Goal: Transaction & Acquisition: Purchase product/service

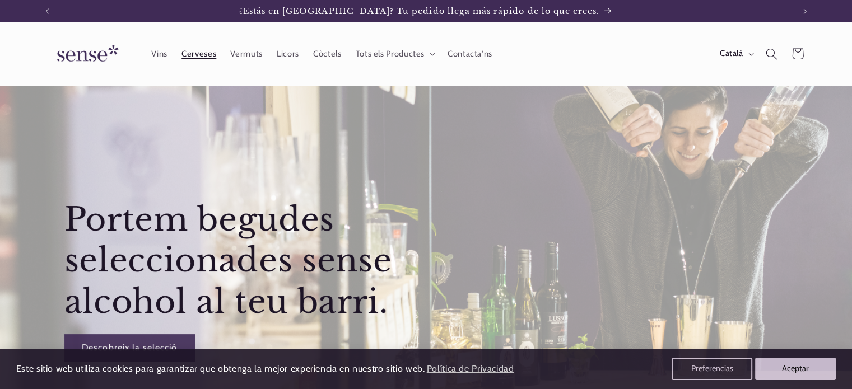
click at [201, 58] on span "Cerveses" at bounding box center [199, 54] width 35 height 11
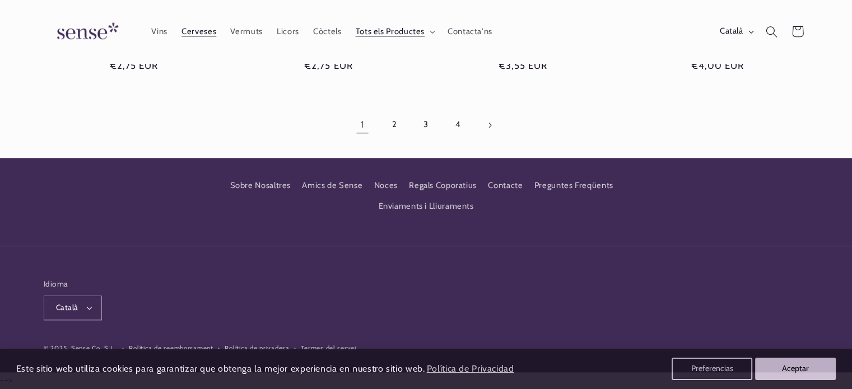
scroll to position [1151, 0]
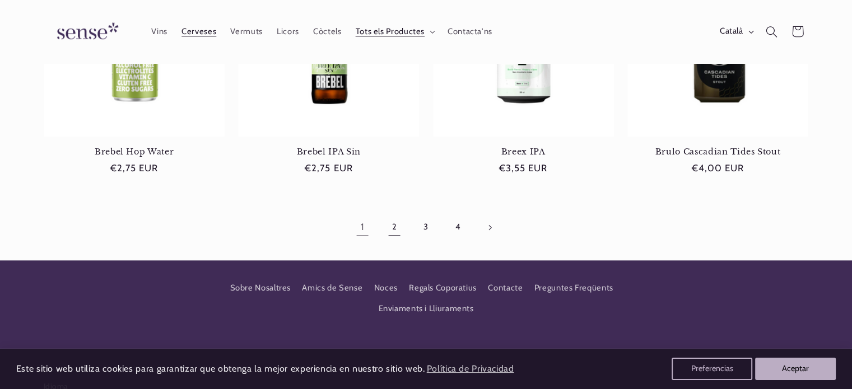
click at [393, 237] on link "2" at bounding box center [395, 228] width 26 height 26
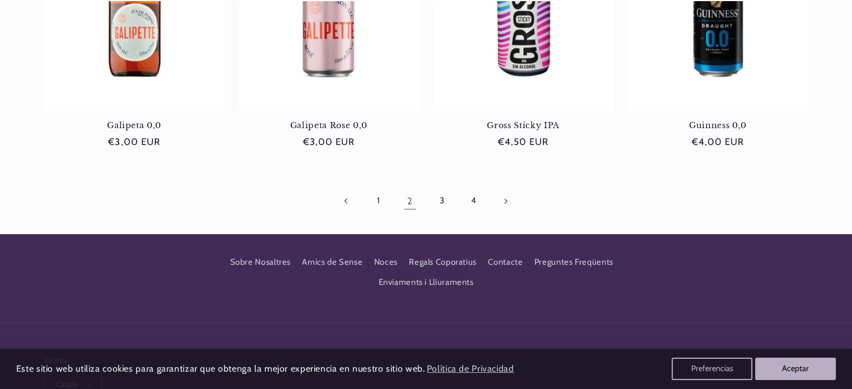
scroll to position [1177, 0]
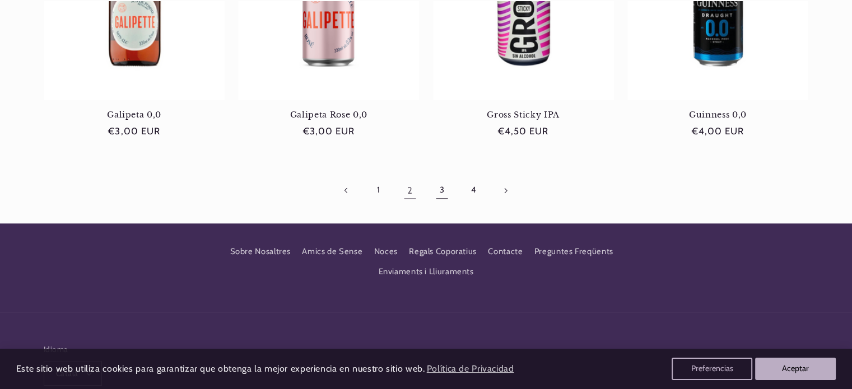
click at [442, 188] on link "3" at bounding box center [442, 191] width 26 height 26
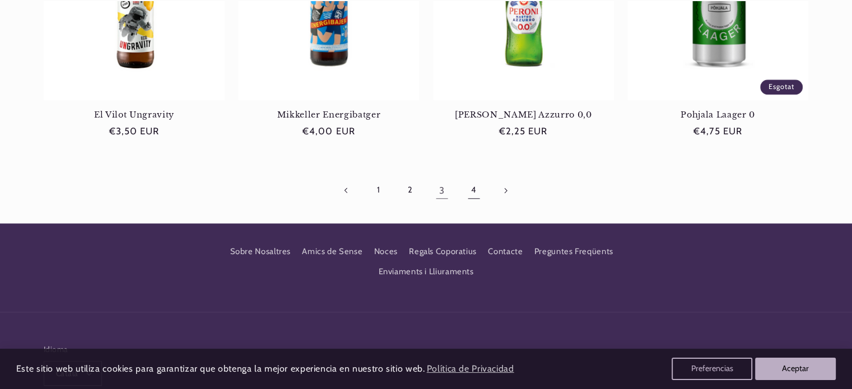
scroll to position [0, 746]
click at [472, 192] on link "4" at bounding box center [474, 191] width 26 height 26
